Goal: Task Accomplishment & Management: Manage account settings

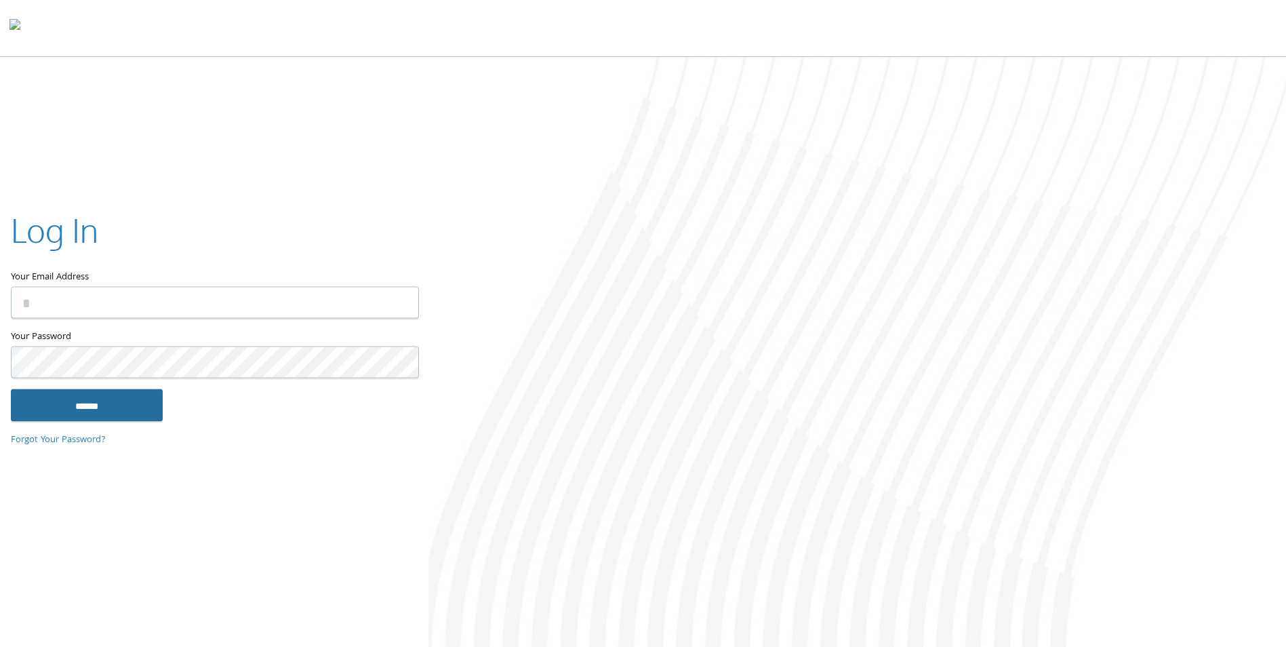
type input "**********"
click at [90, 412] on input "******" at bounding box center [87, 405] width 152 height 33
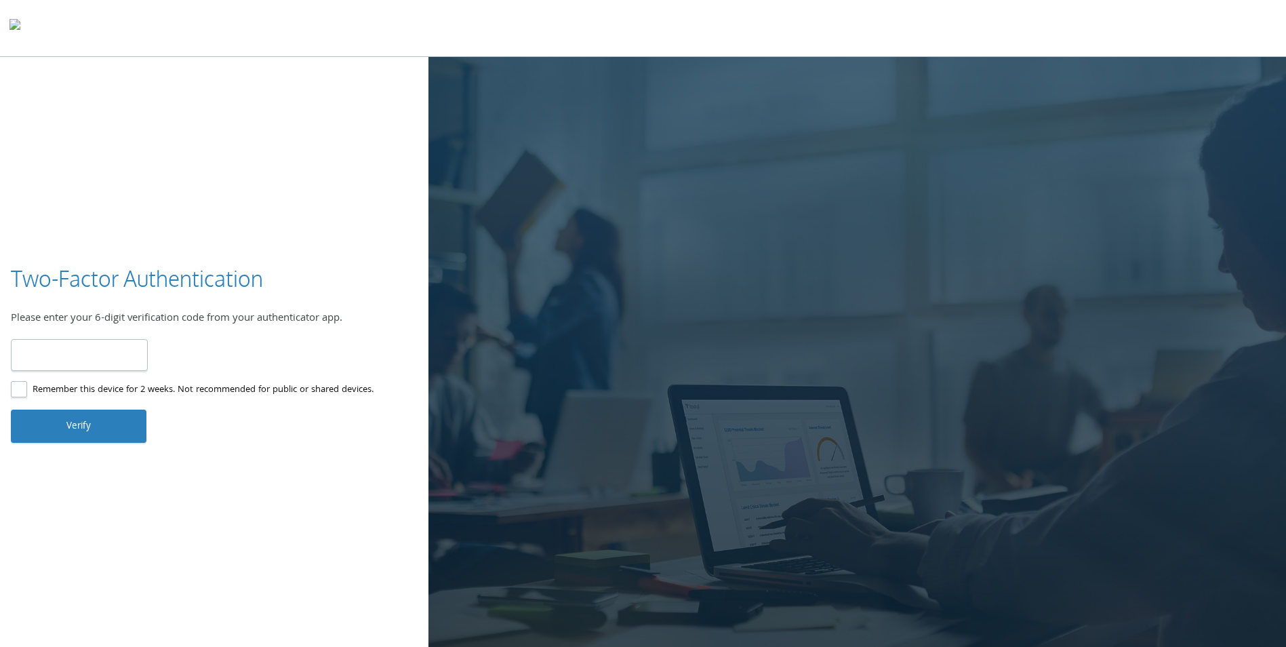
click at [117, 355] on input "number" at bounding box center [79, 355] width 137 height 32
type input "******"
